Goal: Task Accomplishment & Management: Use online tool/utility

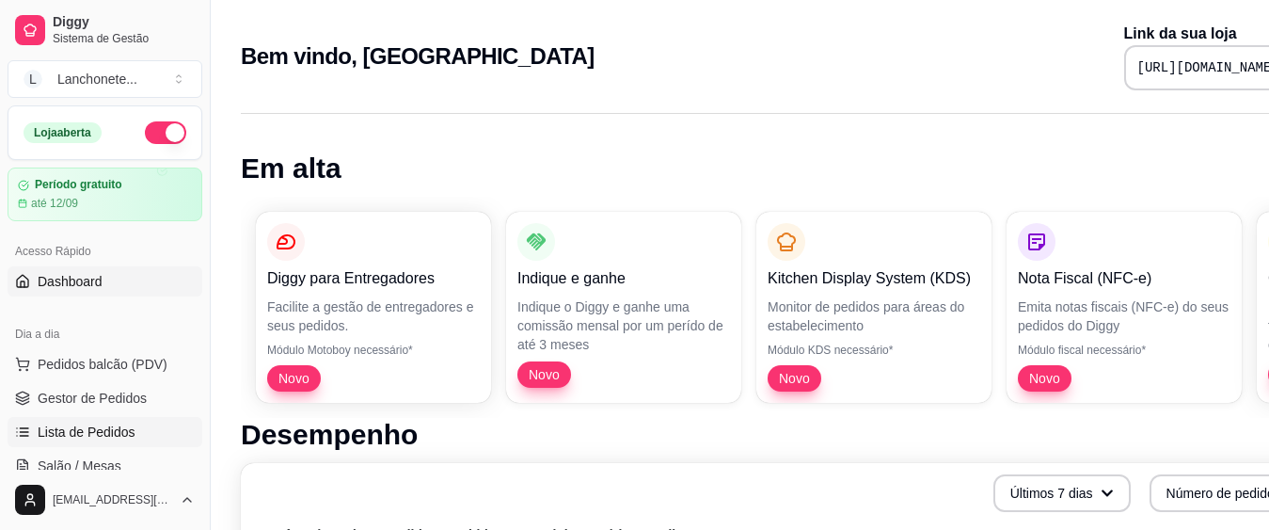
click at [107, 437] on span "Lista de Pedidos" at bounding box center [87, 431] width 98 height 19
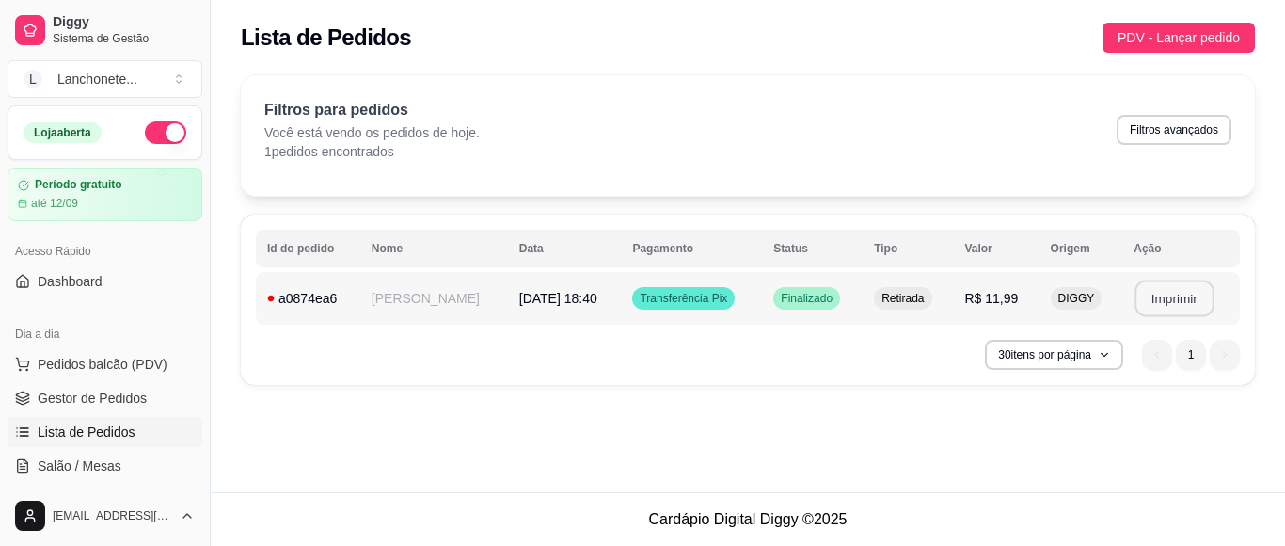
click at [1171, 299] on button "Imprimir" at bounding box center [1175, 298] width 79 height 37
click at [985, 480] on div "**********" at bounding box center [748, 246] width 1074 height 492
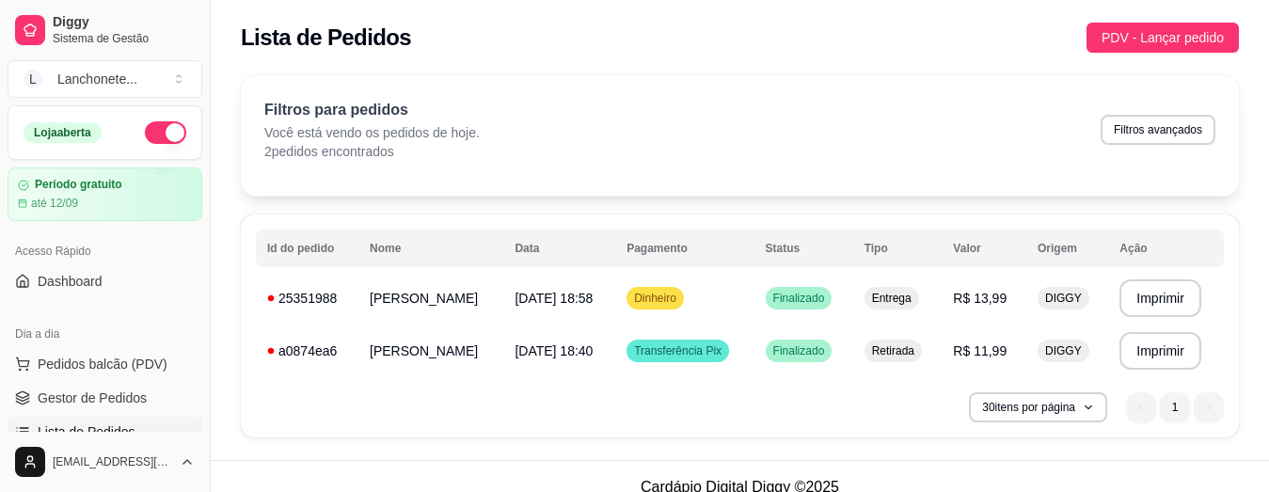
scroll to position [22, 0]
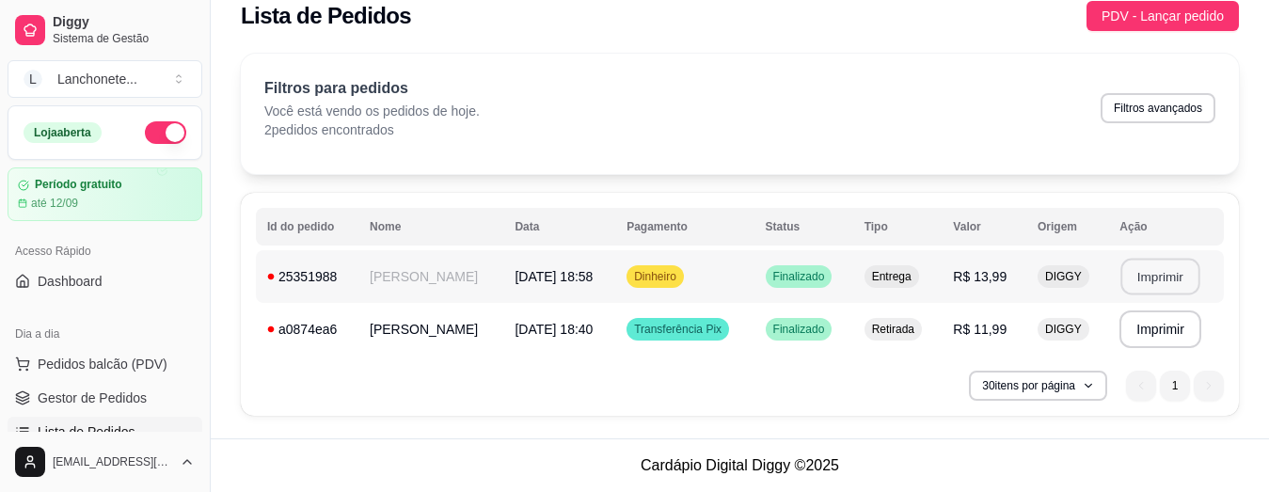
click at [1168, 273] on button "Imprimir" at bounding box center [1160, 277] width 79 height 37
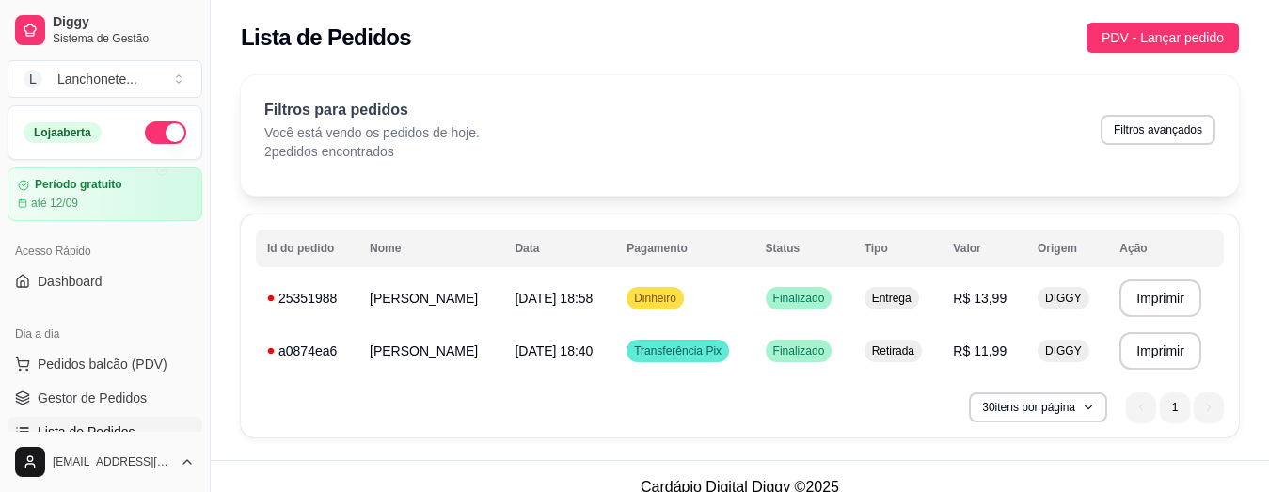
drag, startPoint x: 462, startPoint y: 180, endPoint x: 428, endPoint y: 83, distance: 102.7
click at [428, 83] on div "Filtros para pedidos Você está vendo os pedidos de hoje. 2 pedidos encontrados …" at bounding box center [740, 135] width 998 height 120
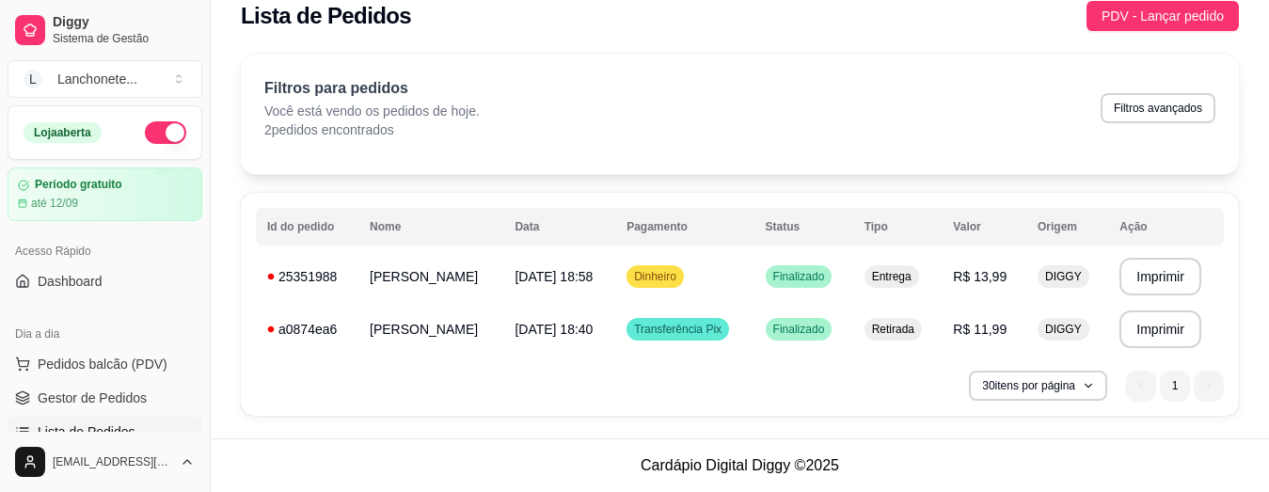
click at [506, 395] on div "30 itens por página 1 1" at bounding box center [740, 386] width 968 height 30
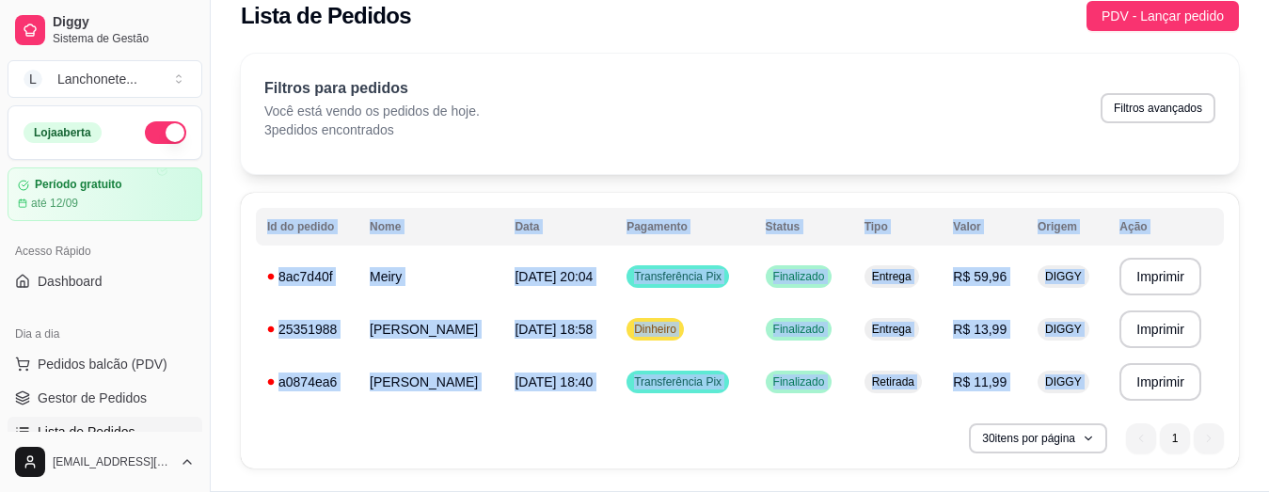
scroll to position [74, 0]
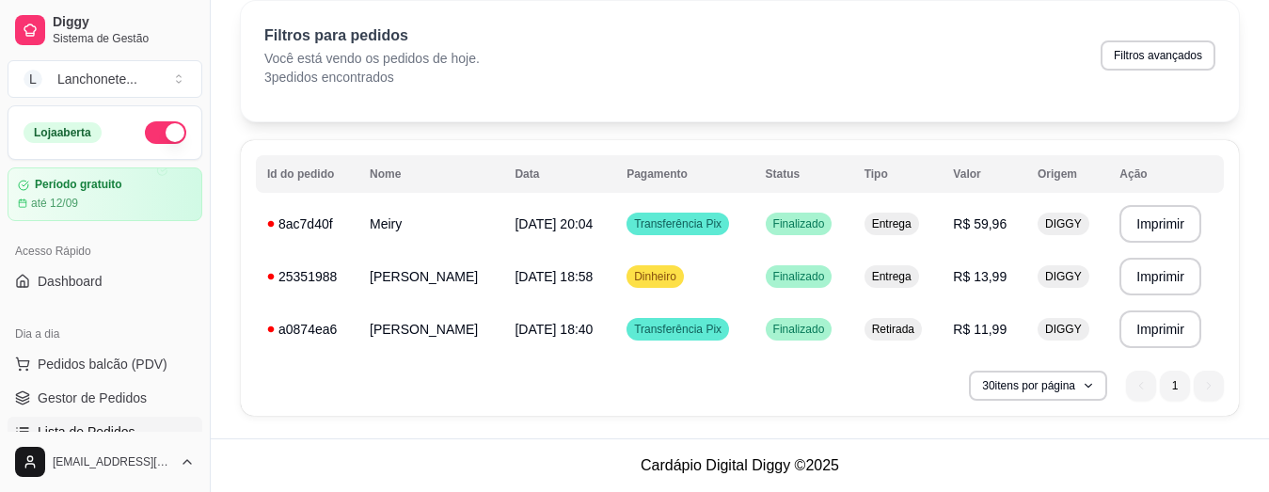
click at [688, 108] on div "Filtros para pedidos Você está vendo os pedidos de hoje. 3 pedidos encontrados …" at bounding box center [740, 61] width 998 height 120
click at [1154, 221] on button "Imprimir" at bounding box center [1160, 224] width 79 height 37
